Goal: Information Seeking & Learning: Learn about a topic

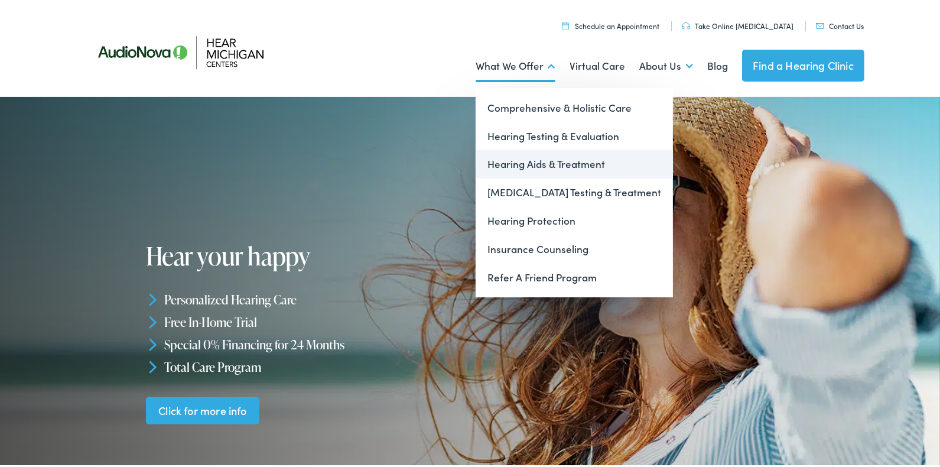
click at [510, 162] on link "Hearing Aids & Treatment" at bounding box center [574, 162] width 197 height 28
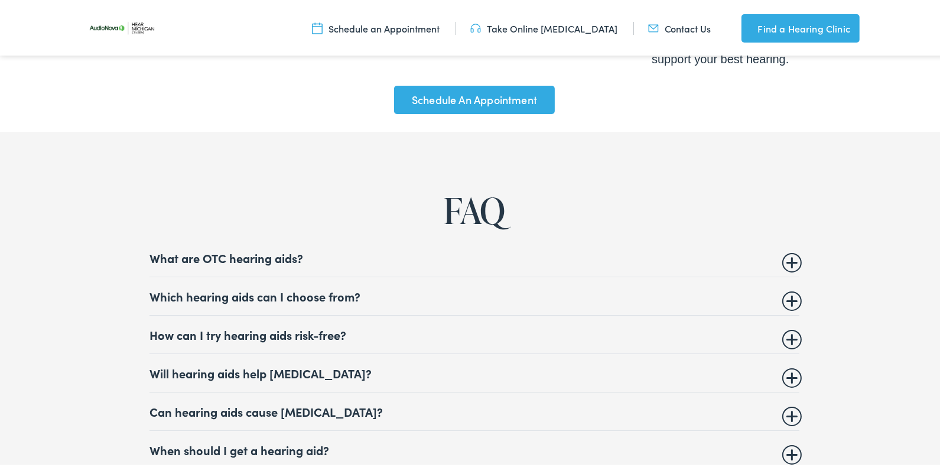
scroll to position [4371, 0]
click at [323, 288] on summary "Which hearing aids can I choose from?" at bounding box center [474, 293] width 650 height 14
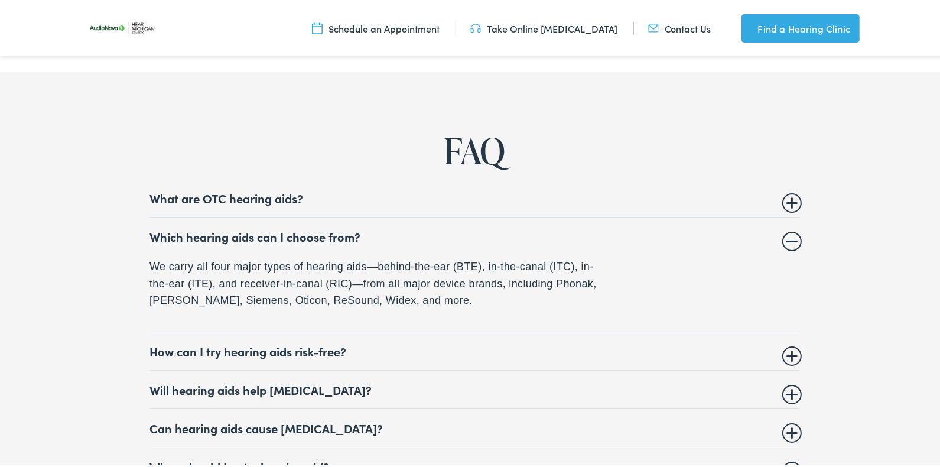
scroll to position [4489, 0]
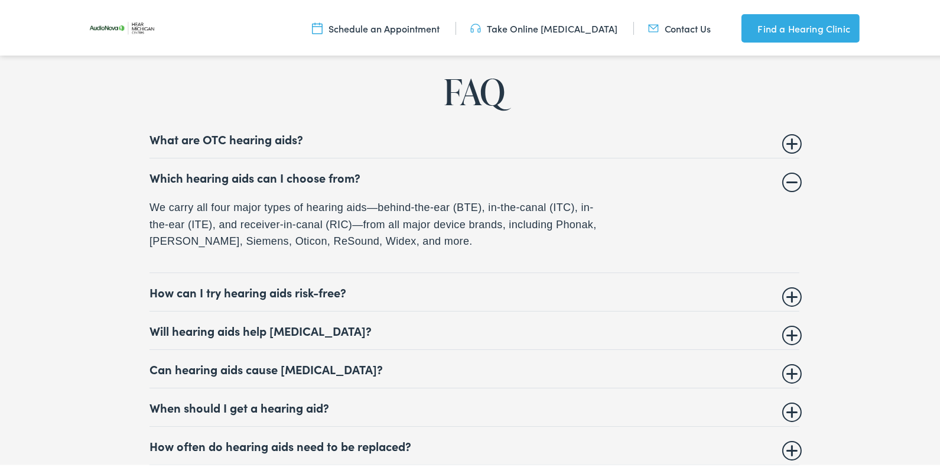
click at [255, 321] on summary "Will hearing aids help [MEDICAL_DATA]?" at bounding box center [474, 328] width 650 height 14
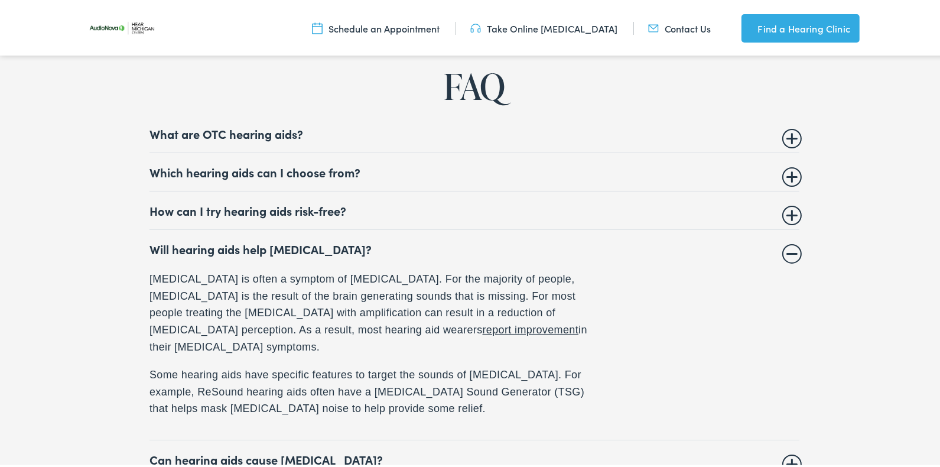
scroll to position [4548, 0]
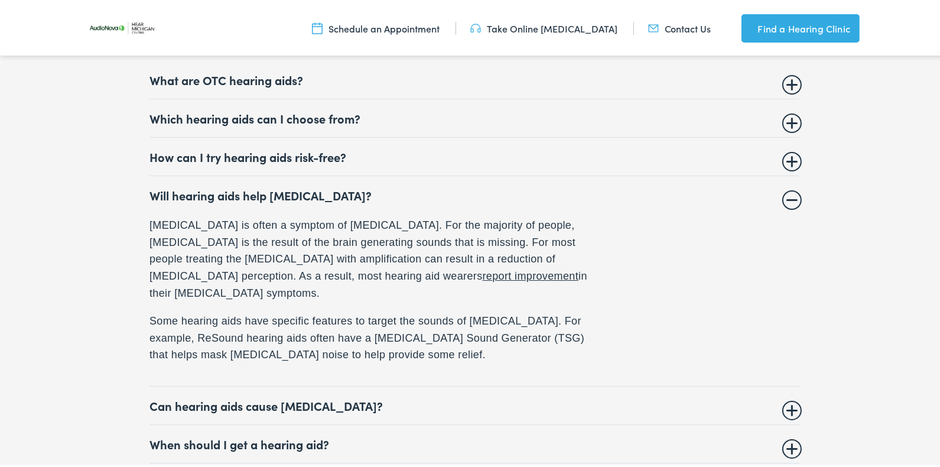
click at [204, 434] on summary "When should I get a hearing aid?" at bounding box center [474, 441] width 650 height 14
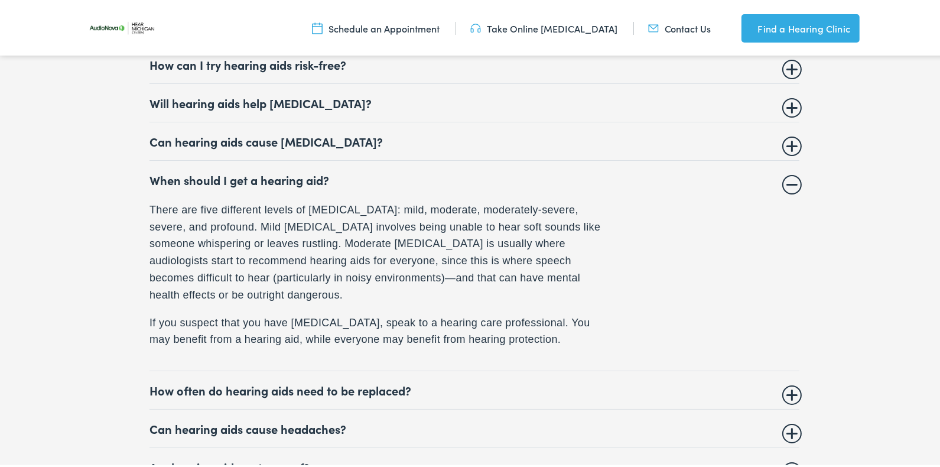
scroll to position [4666, 0]
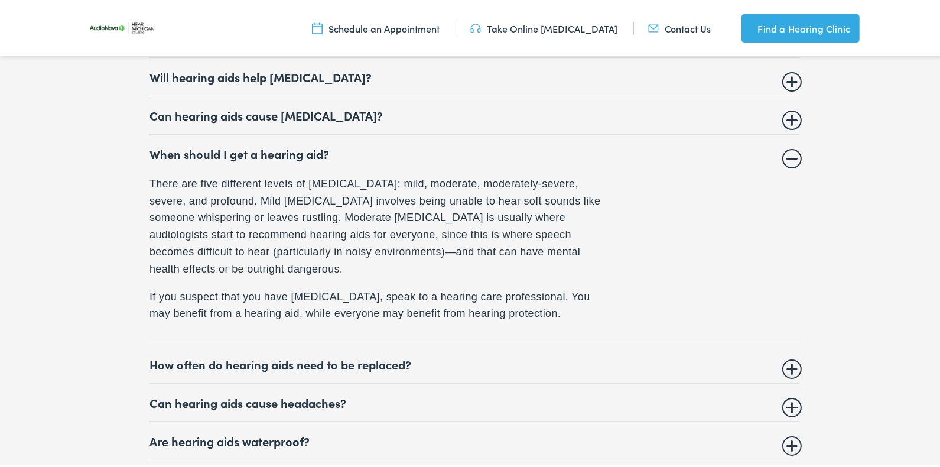
click at [361, 354] on summary "How often do hearing aids need to be replaced?" at bounding box center [474, 361] width 650 height 14
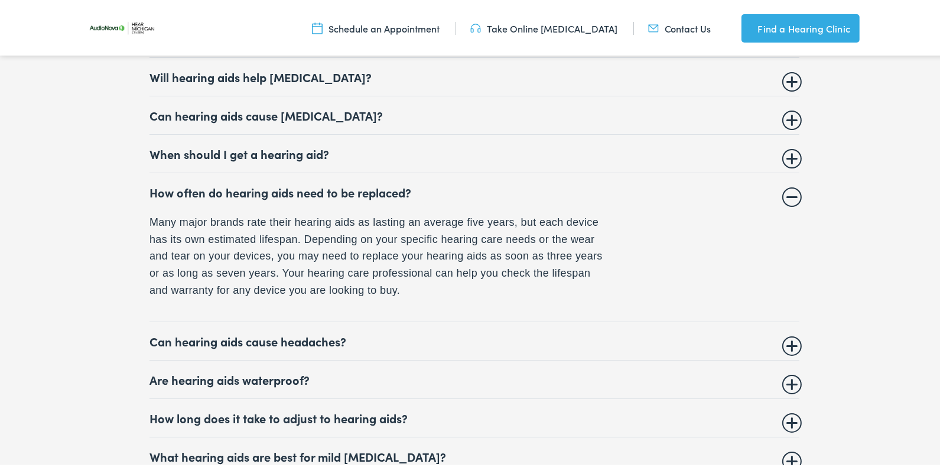
click at [273, 372] on summary "Are hearing aids waterproof?" at bounding box center [474, 377] width 650 height 14
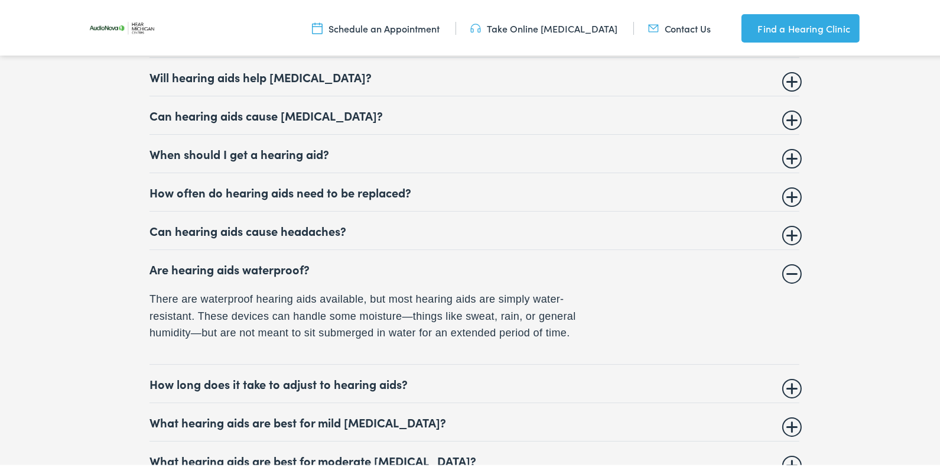
click at [377, 375] on summary "How long does it take to adjust to hearing aids?" at bounding box center [474, 381] width 650 height 14
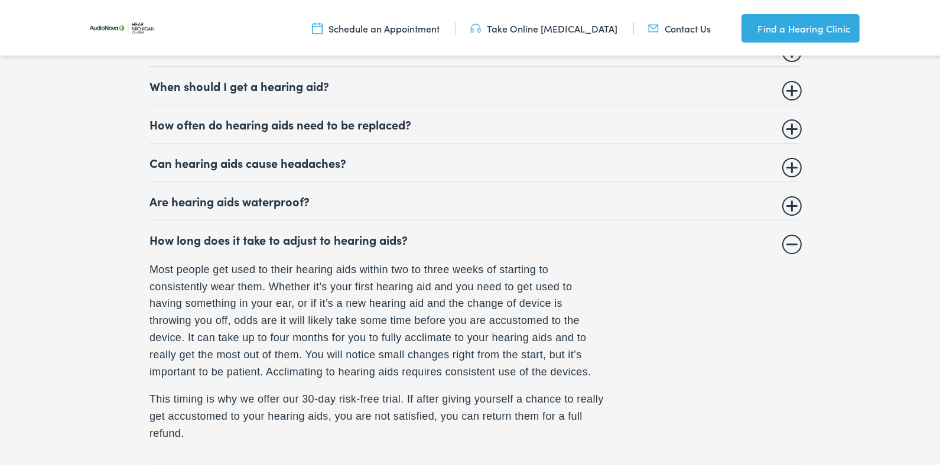
scroll to position [4784, 0]
